Goal: Find contact information: Find contact information

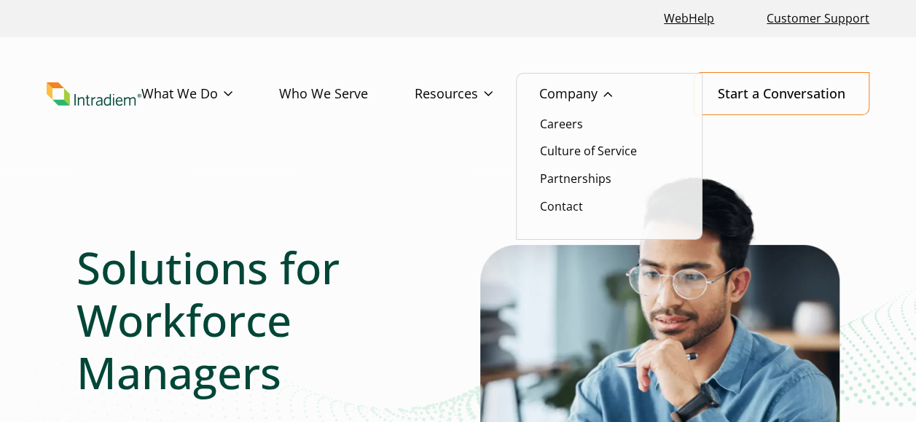
click at [564, 92] on link "Company" at bounding box center [599, 94] width 120 height 42
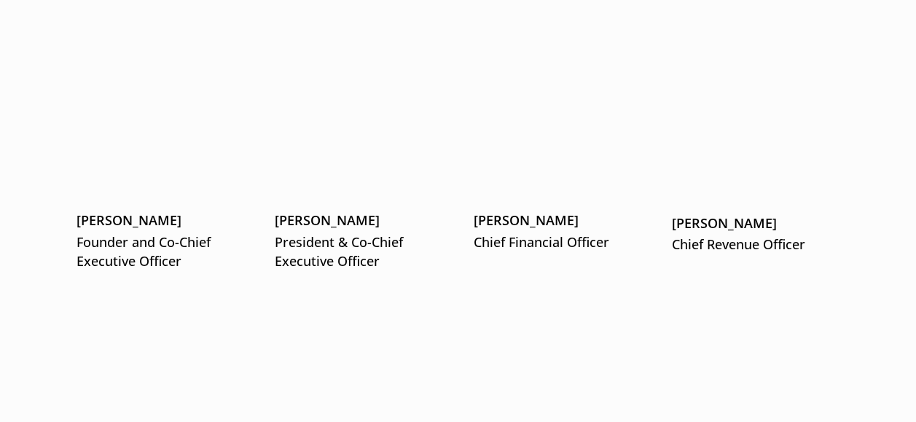
scroll to position [1968, 0]
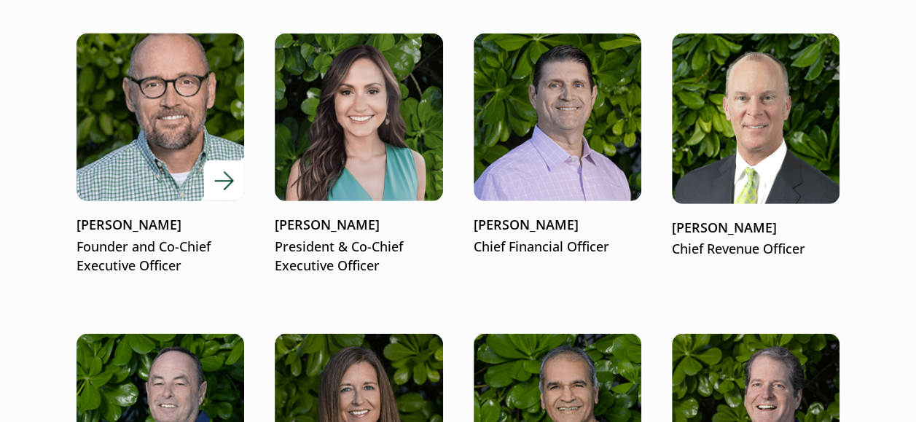
click at [181, 266] on p "Founder and Co-Chief Executive Officer" at bounding box center [161, 257] width 168 height 38
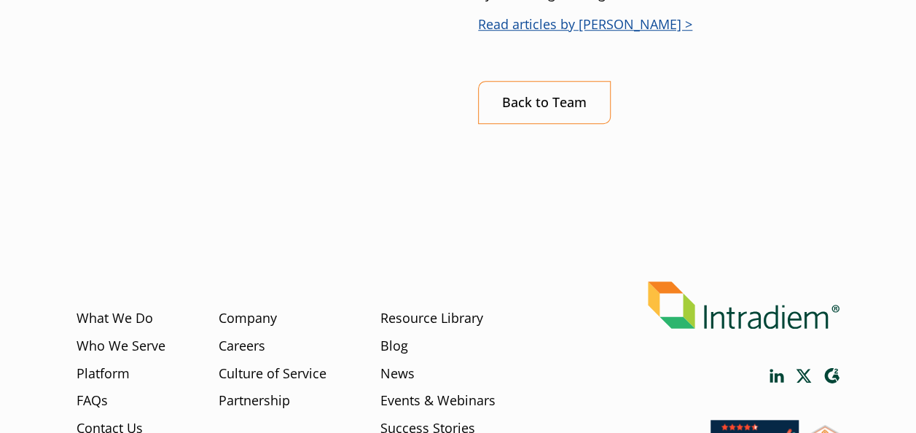
scroll to position [437, 0]
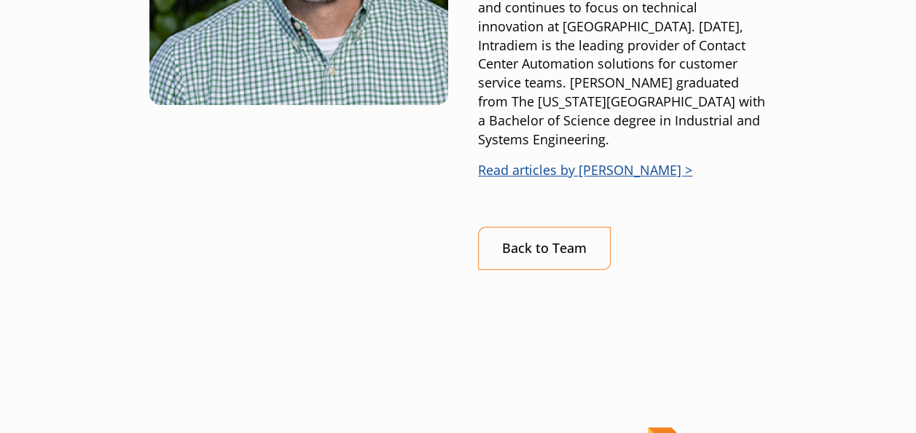
click at [578, 161] on link "Read articles by Matt McConnell >" at bounding box center [585, 169] width 214 height 17
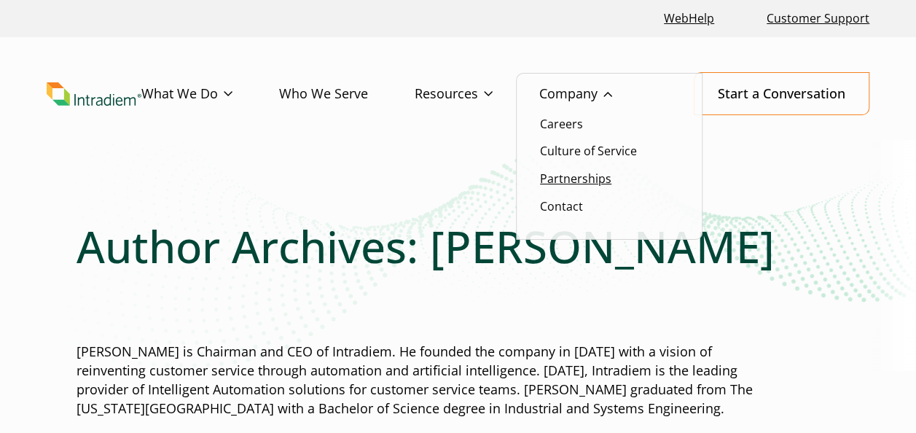
click at [589, 184] on link "Partnerships" at bounding box center [575, 179] width 71 height 16
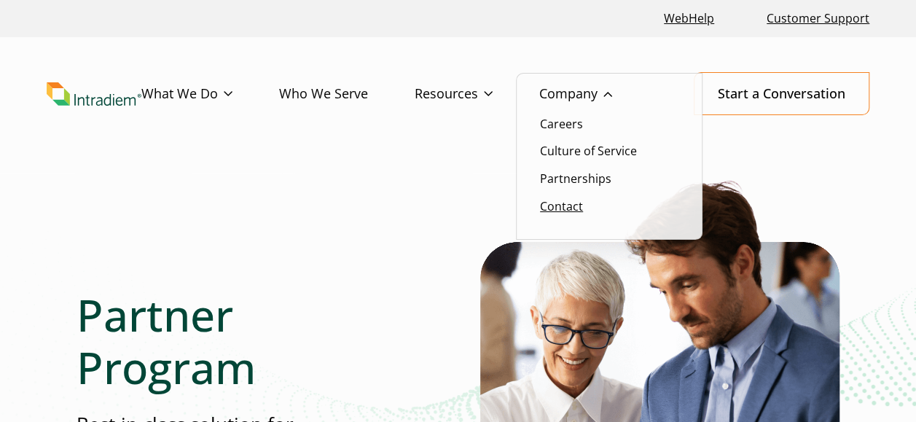
click at [571, 208] on link "Contact" at bounding box center [561, 206] width 43 height 16
